Goal: Information Seeking & Learning: Learn about a topic

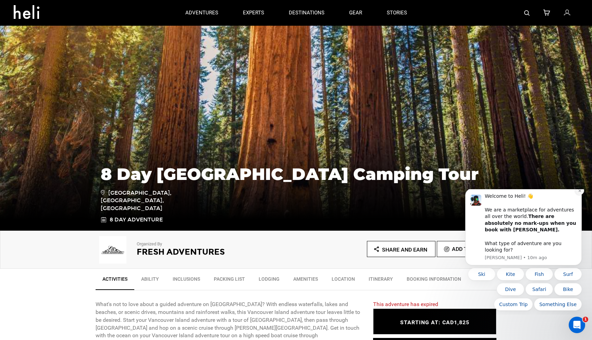
click at [579, 192] on icon "Dismiss notification" at bounding box center [580, 191] width 4 height 4
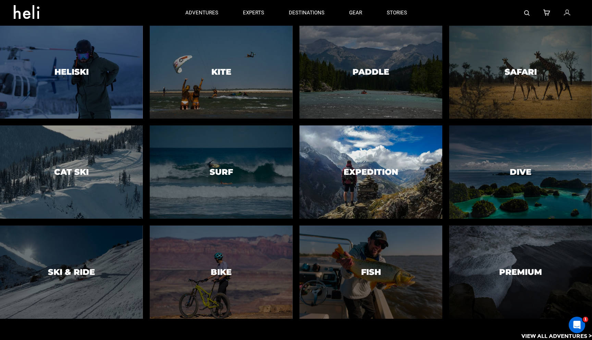
click at [370, 182] on div at bounding box center [370, 172] width 145 height 95
click at [384, 172] on h3 "Expedition" at bounding box center [370, 171] width 54 height 9
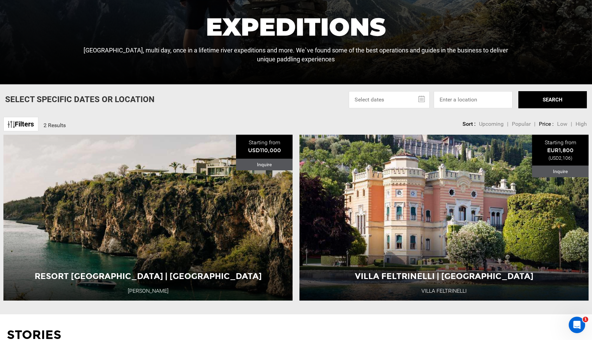
scroll to position [227, 0]
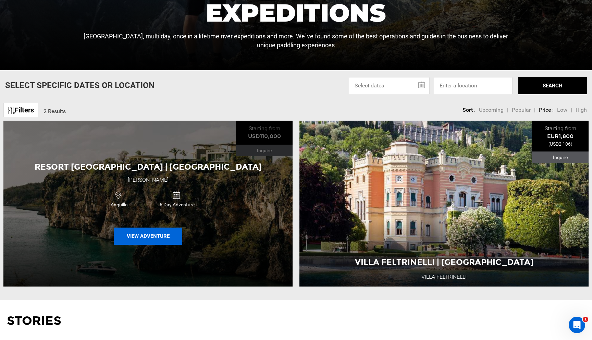
click at [143, 233] on button "View Adventure" at bounding box center [148, 235] width 68 height 17
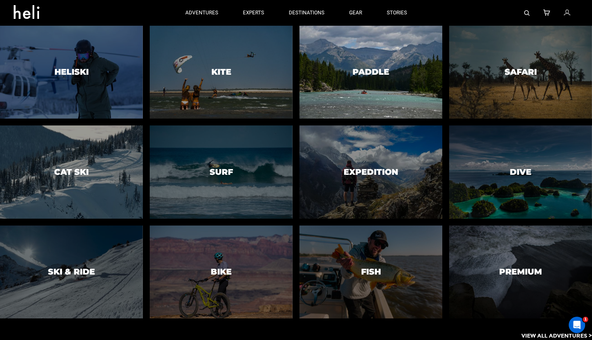
click at [385, 84] on div at bounding box center [370, 72] width 145 height 95
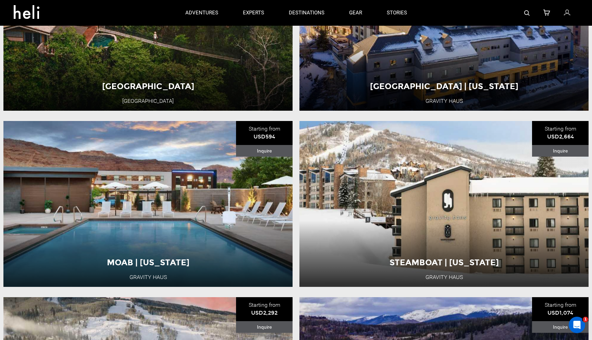
scroll to position [394, 0]
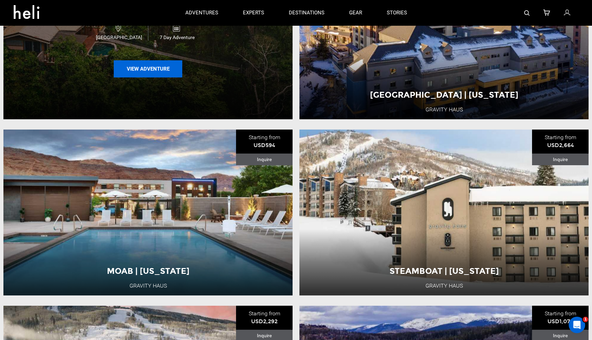
click at [148, 68] on button "View Adventure" at bounding box center [148, 68] width 68 height 17
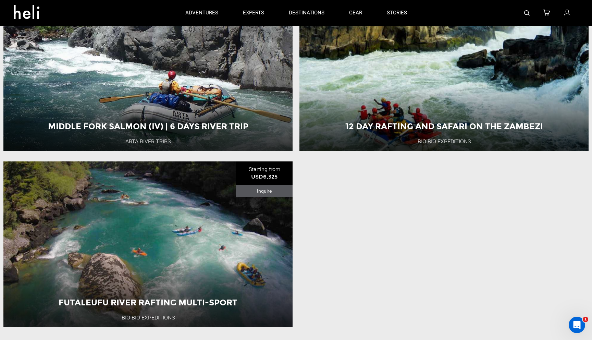
scroll to position [1058, 0]
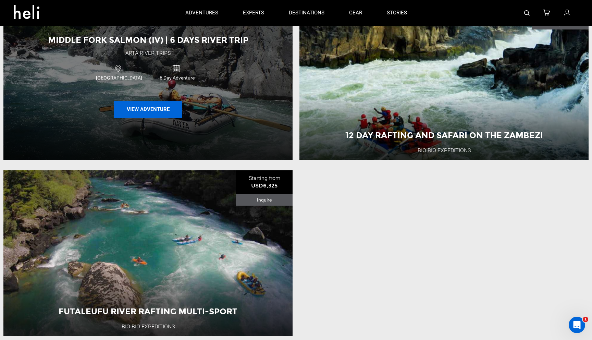
click at [156, 111] on button "View Adventure" at bounding box center [148, 109] width 68 height 17
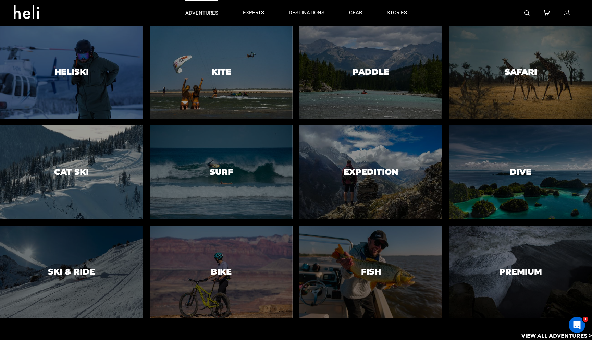
click at [192, 13] on p "adventures" at bounding box center [201, 13] width 33 height 7
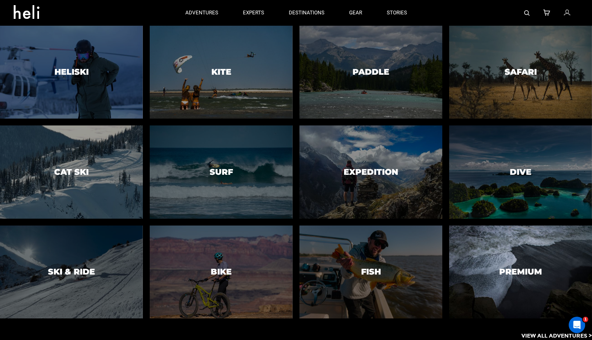
click at [469, 278] on div at bounding box center [519, 271] width 145 height 95
